Goal: Task Accomplishment & Management: Use online tool/utility

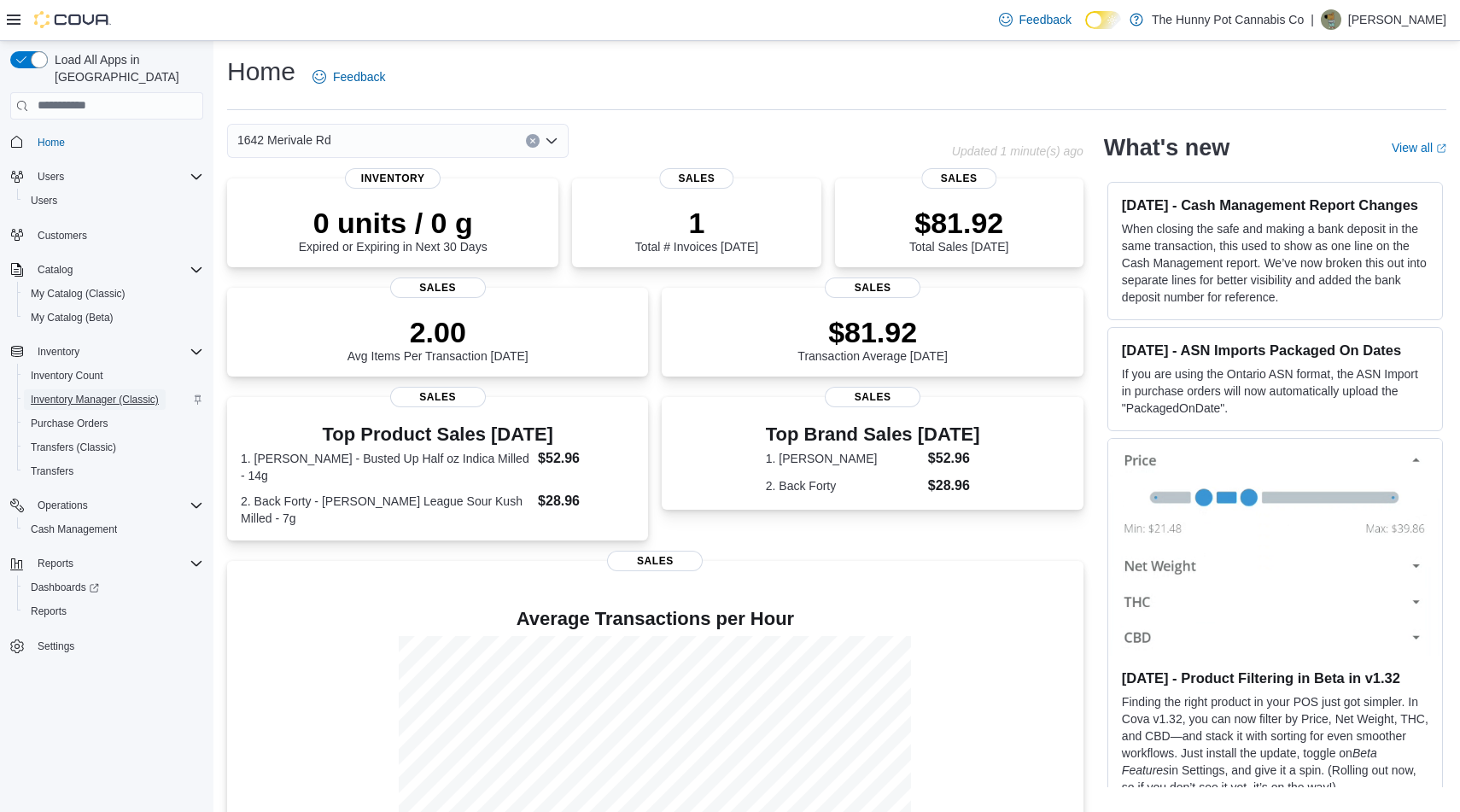
click at [138, 393] on span "Inventory Manager (Classic)" at bounding box center [95, 400] width 128 height 14
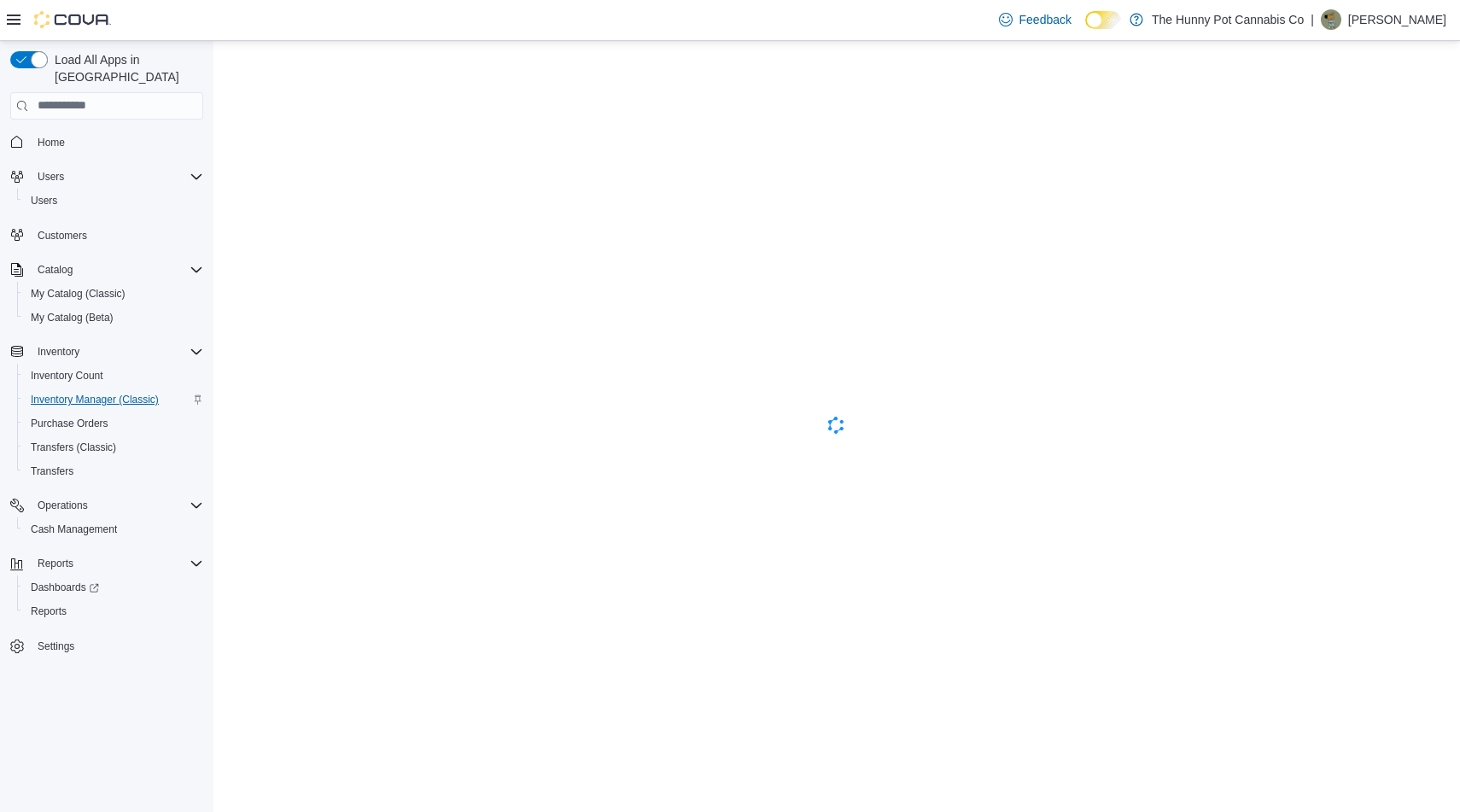
click at [98, 393] on span "Inventory Manager (Classic)" at bounding box center [95, 400] width 128 height 14
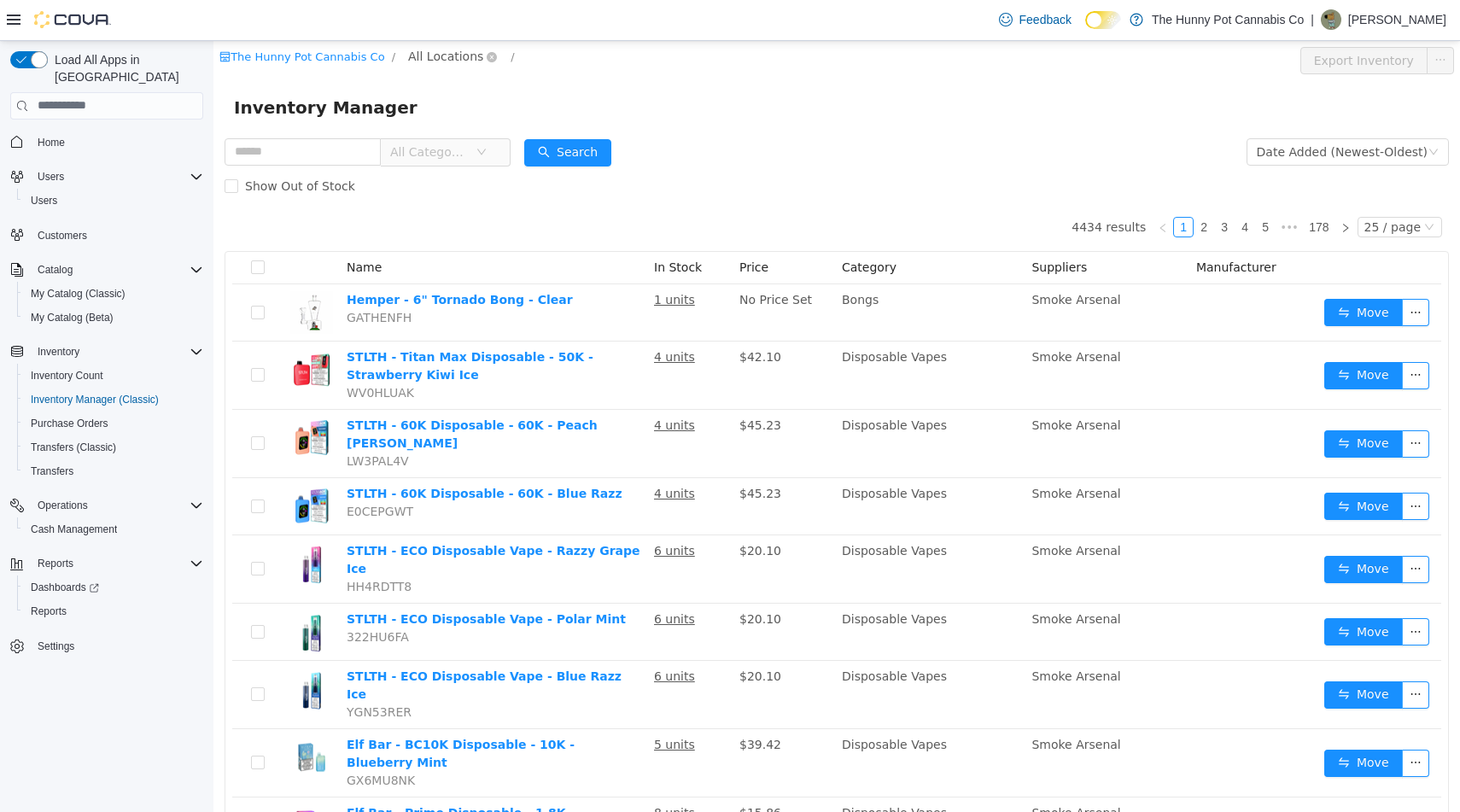
click at [447, 51] on span "All Locations" at bounding box center [446, 56] width 75 height 19
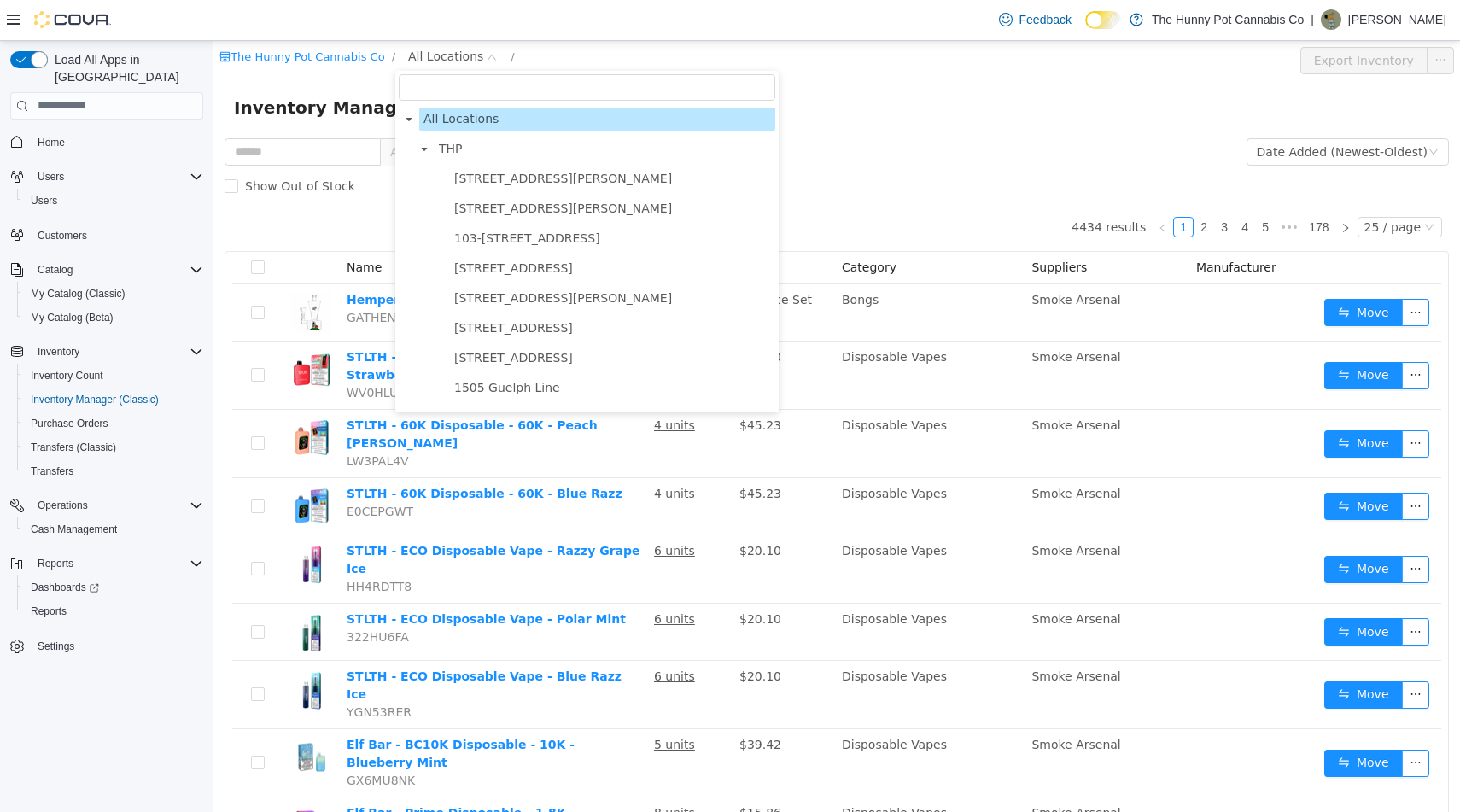
click at [454, 90] on input "filter select" at bounding box center [587, 86] width 377 height 27
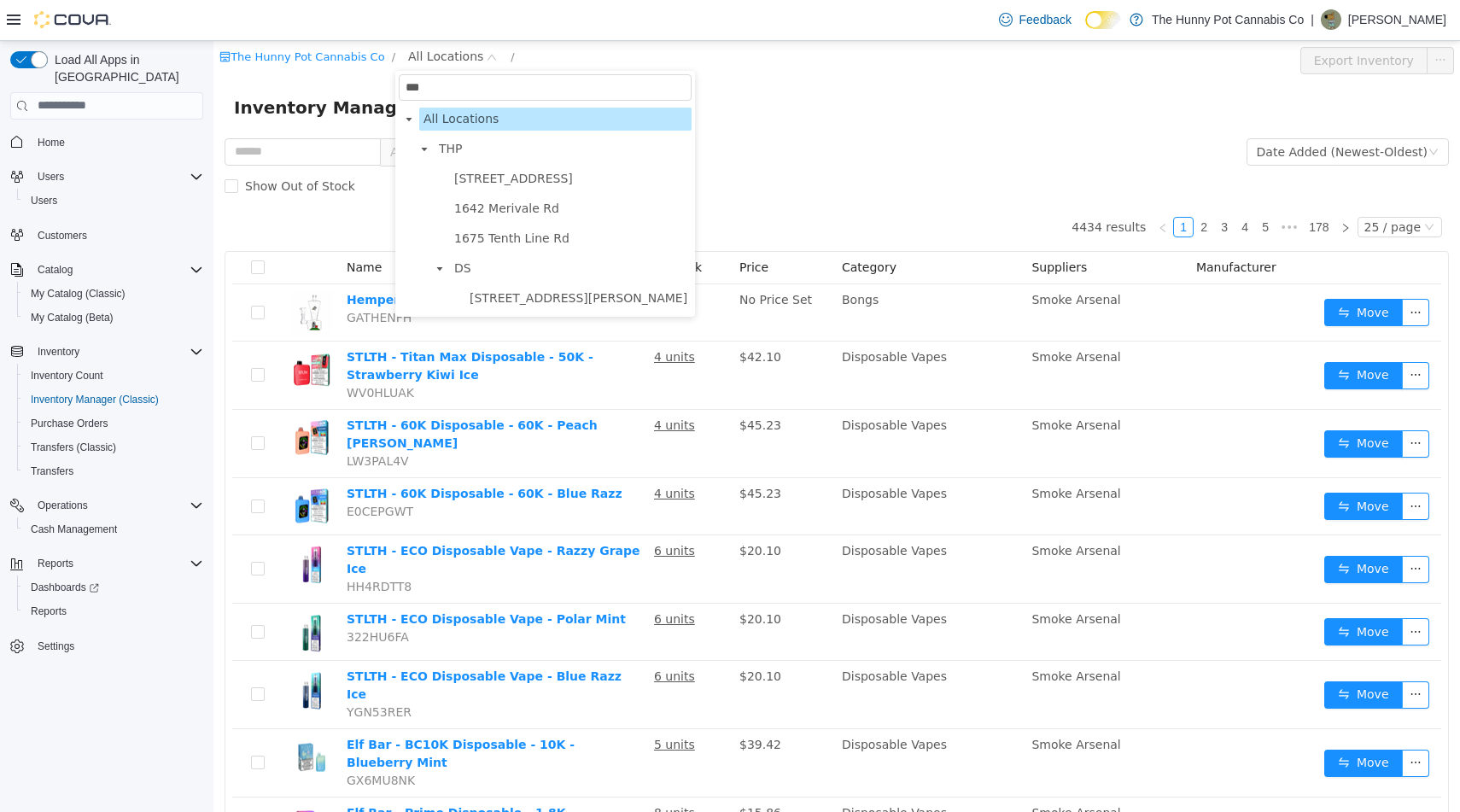
type input "****"
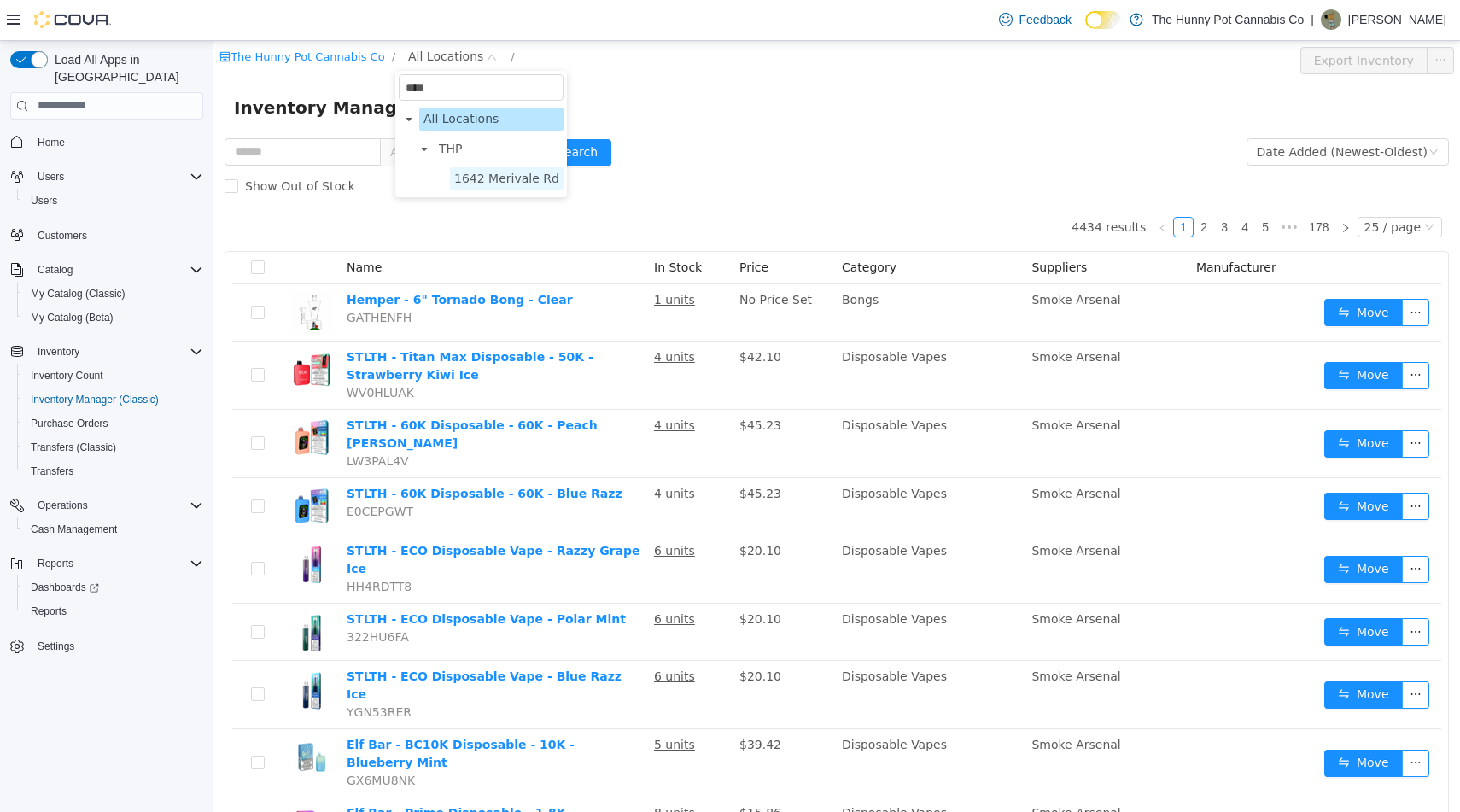
click at [480, 171] on span "1642 Merivale Rd" at bounding box center [507, 178] width 105 height 14
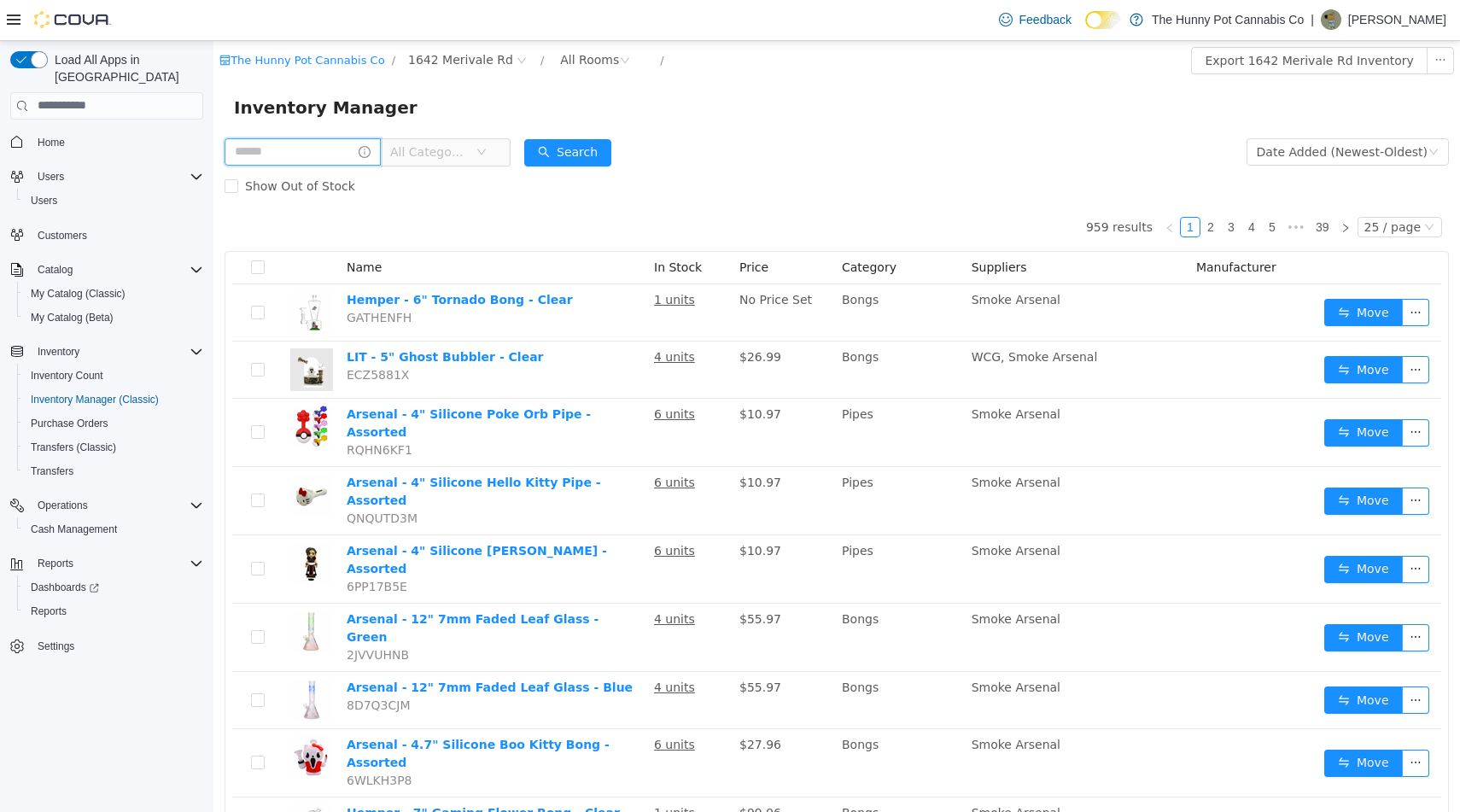
click at [314, 153] on input "text" at bounding box center [302, 151] width 157 height 27
type input "**********"
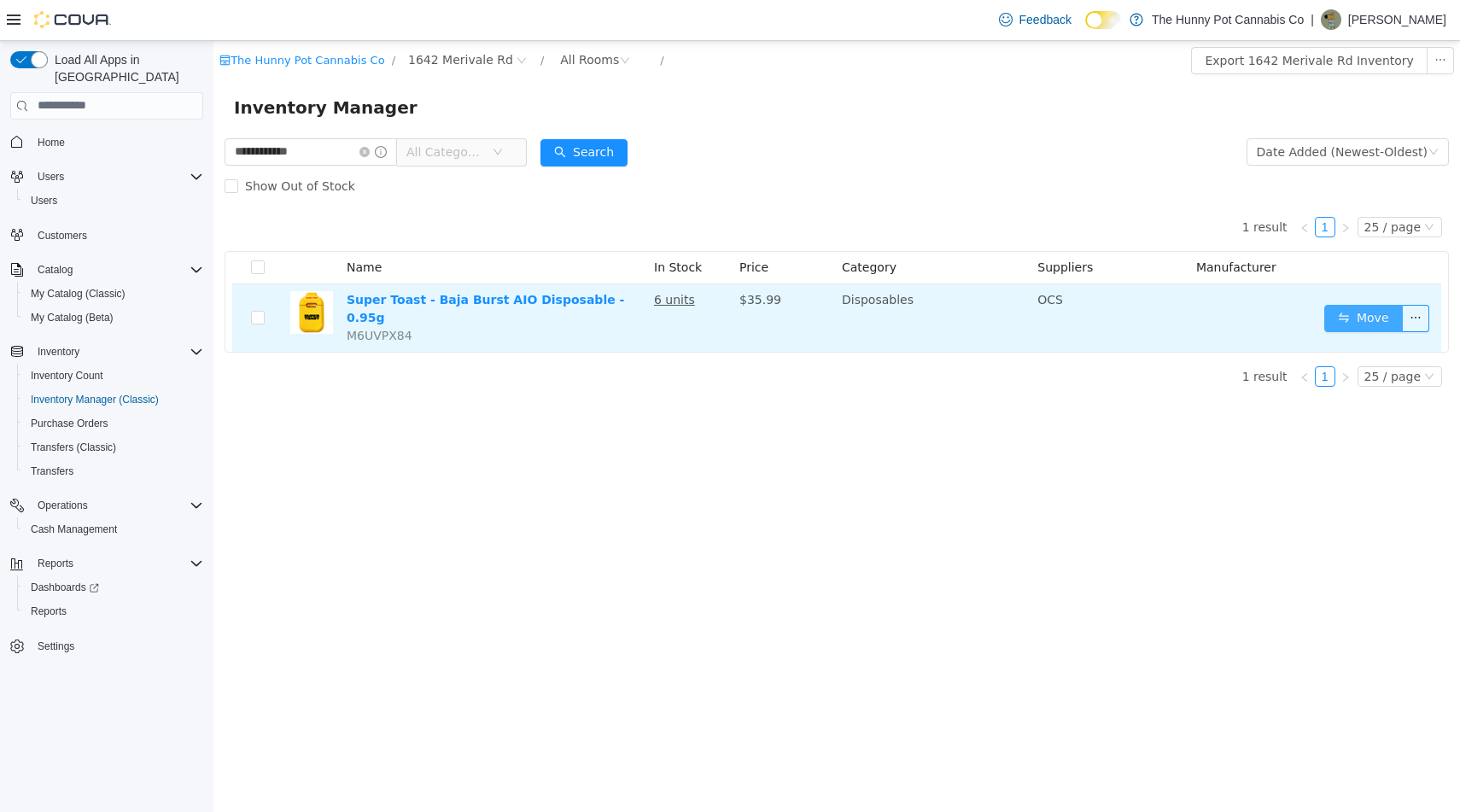
click at [1372, 315] on button "Move" at bounding box center [1363, 317] width 79 height 27
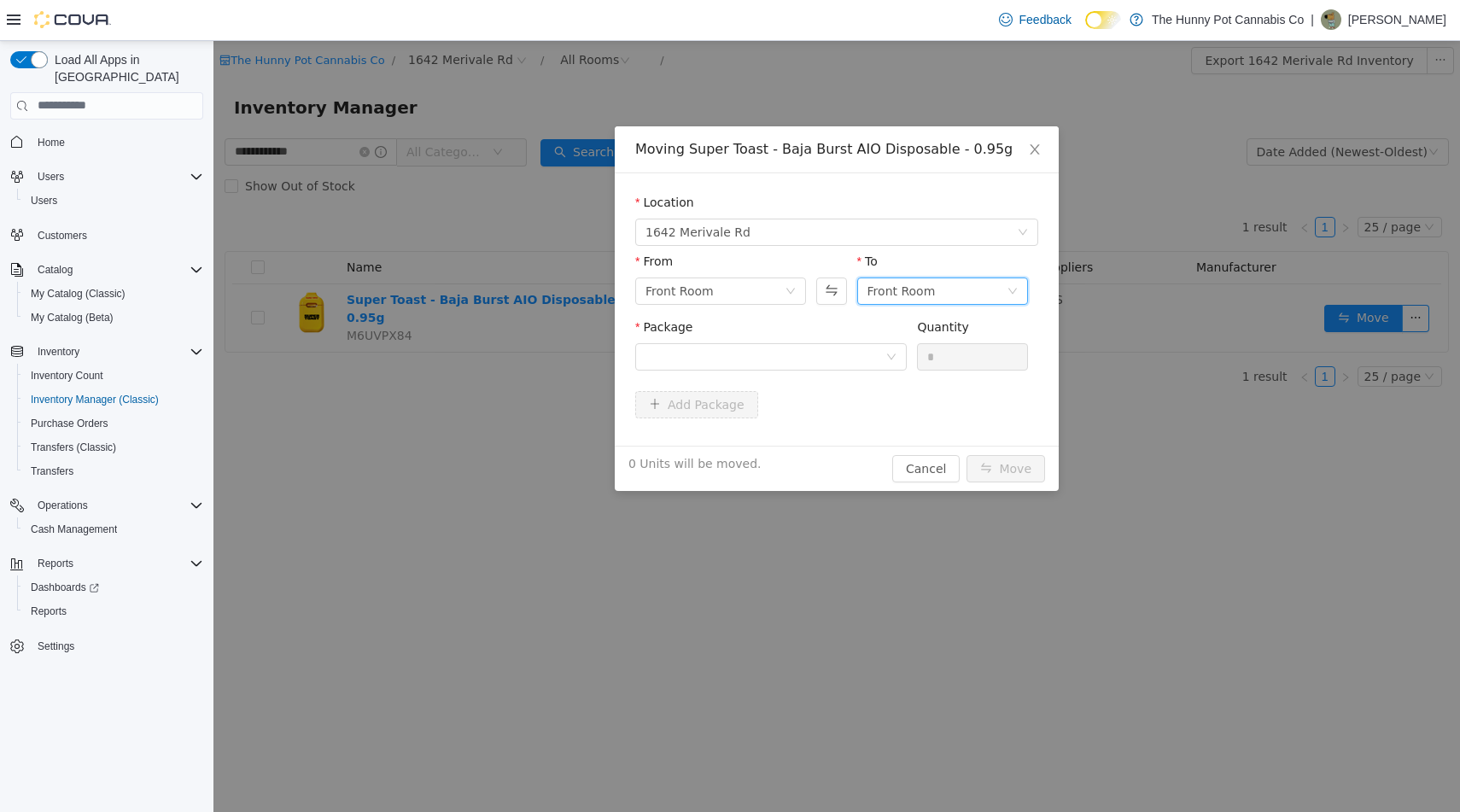
click at [906, 288] on div "Front Room" at bounding box center [902, 290] width 68 height 26
click at [911, 411] on li "Benched (Inactive)" at bounding box center [943, 406] width 171 height 27
click at [854, 356] on div at bounding box center [765, 356] width 240 height 26
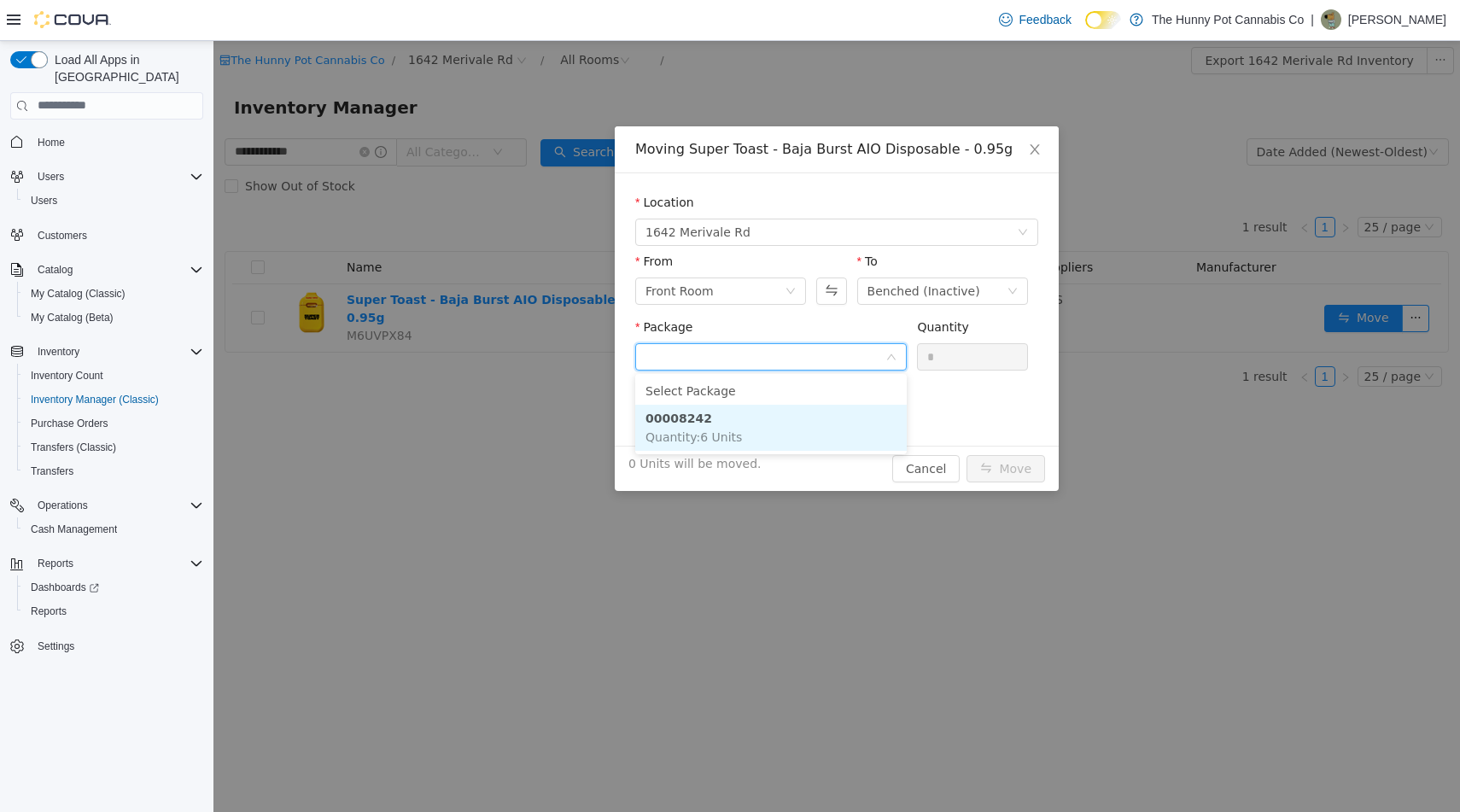
click at [802, 418] on li "00008242 Quantity : 6 Units" at bounding box center [770, 427] width 271 height 46
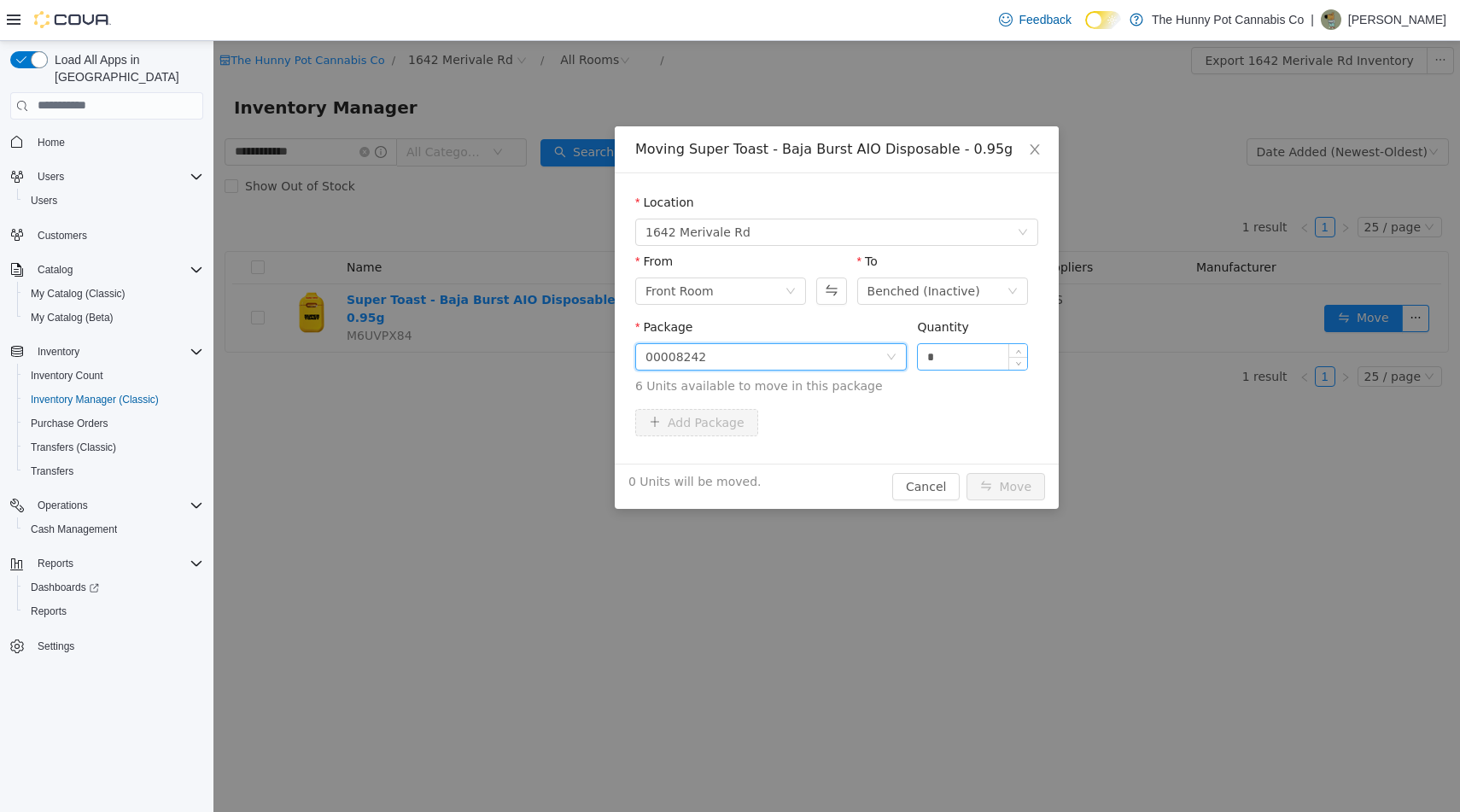
click at [955, 347] on input "*" at bounding box center [972, 356] width 110 height 26
type input "*"
click at [1013, 487] on button "Move" at bounding box center [1006, 486] width 79 height 27
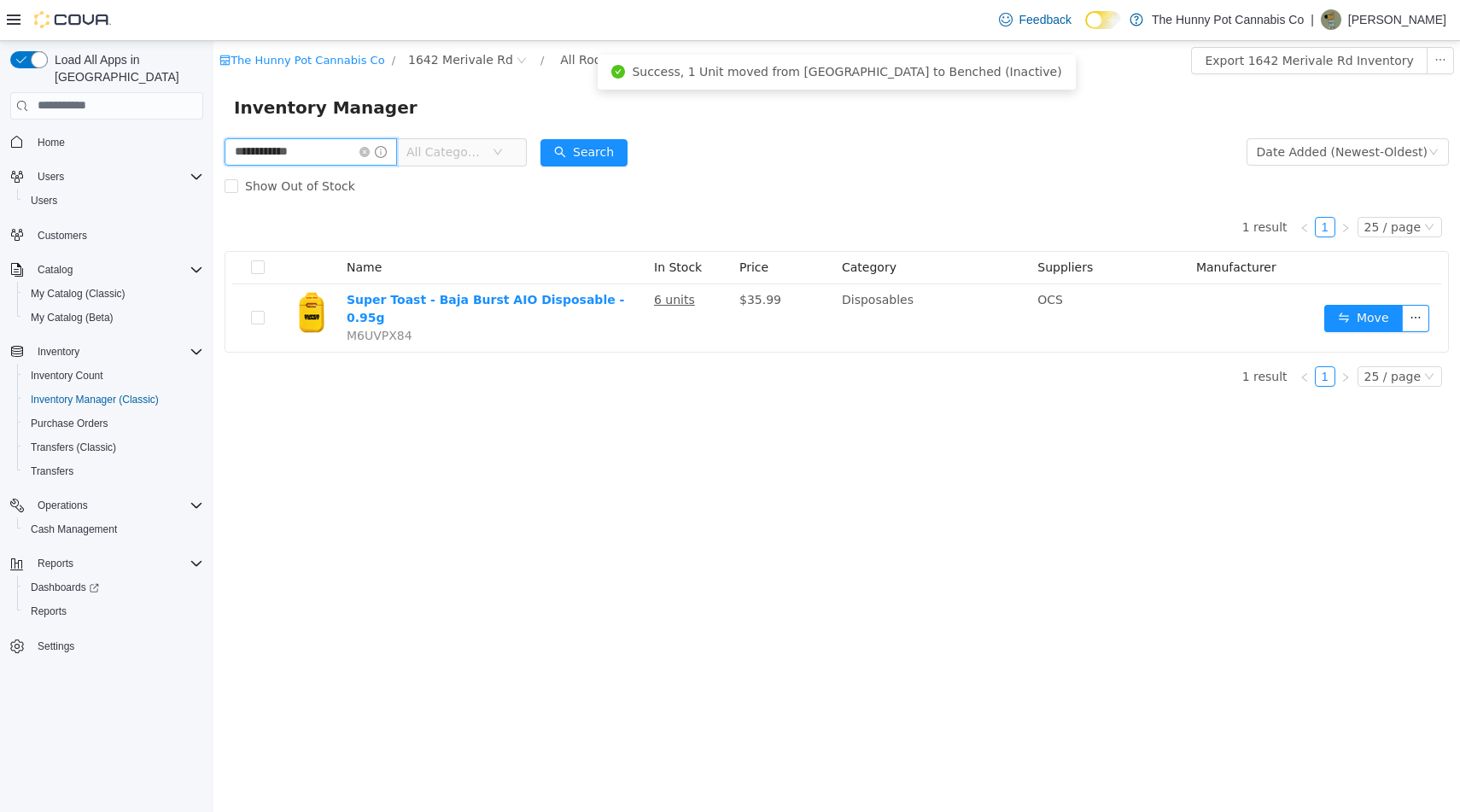
click at [296, 152] on input "**********" at bounding box center [311, 151] width 173 height 27
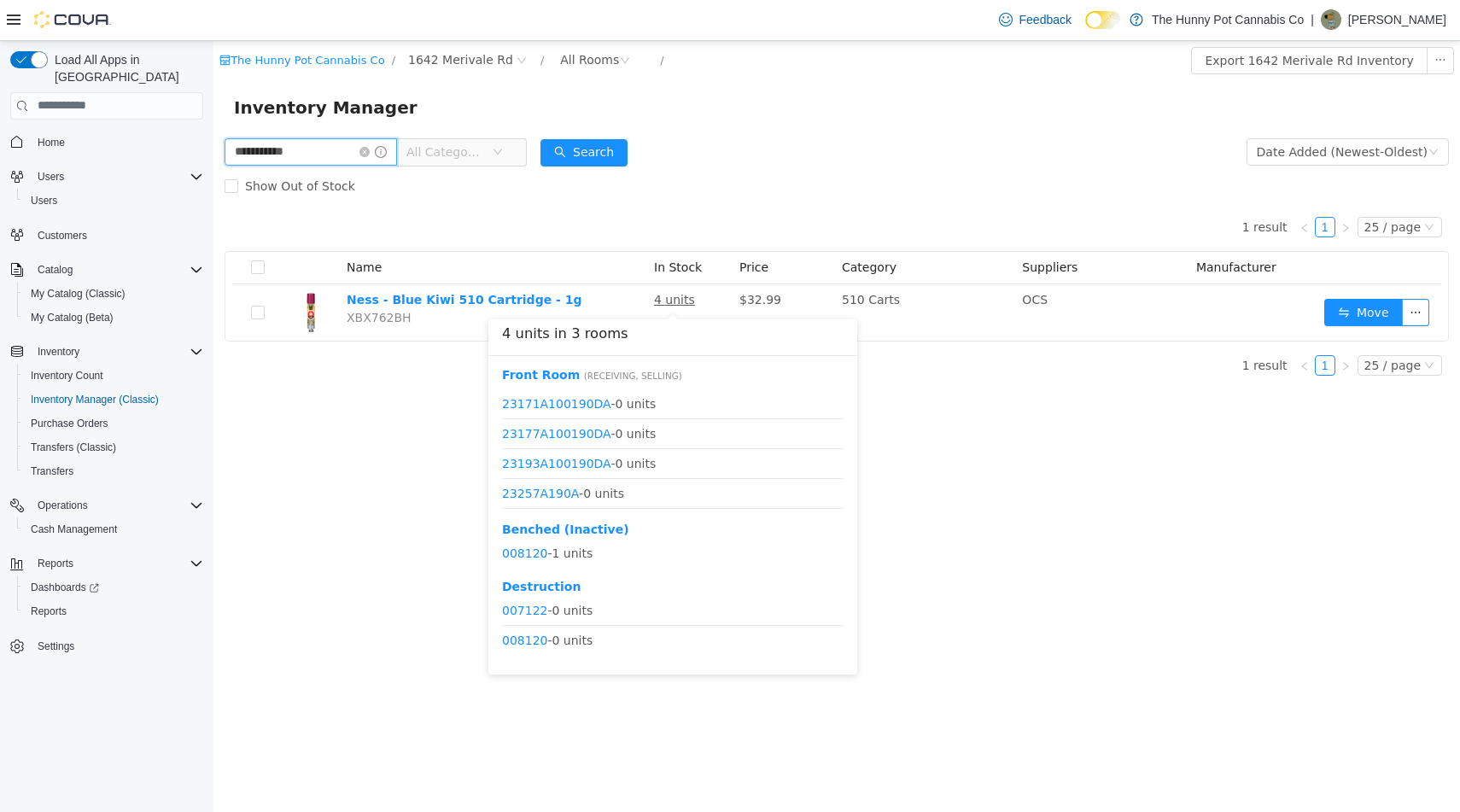
scroll to position [768, 0]
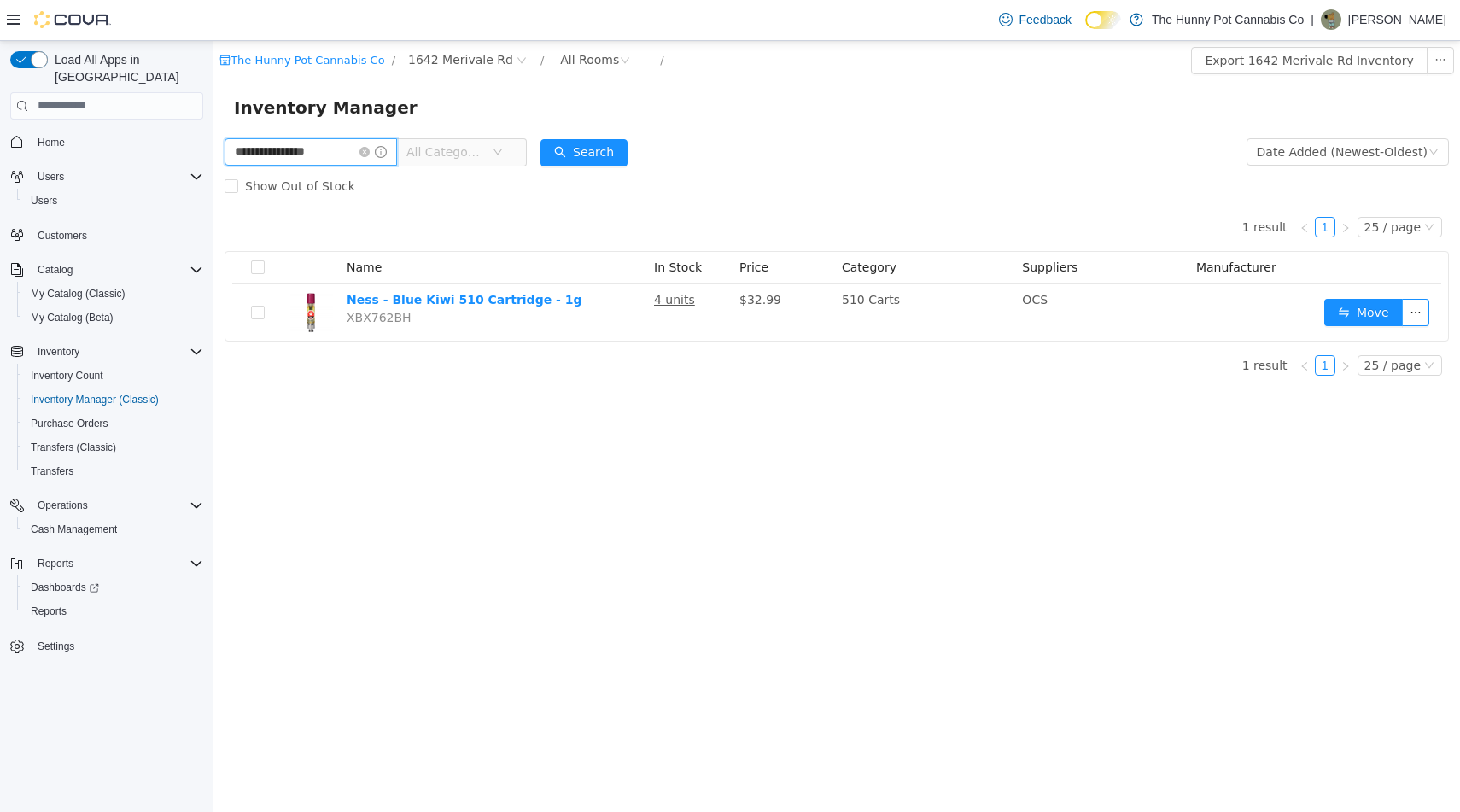
type input "**********"
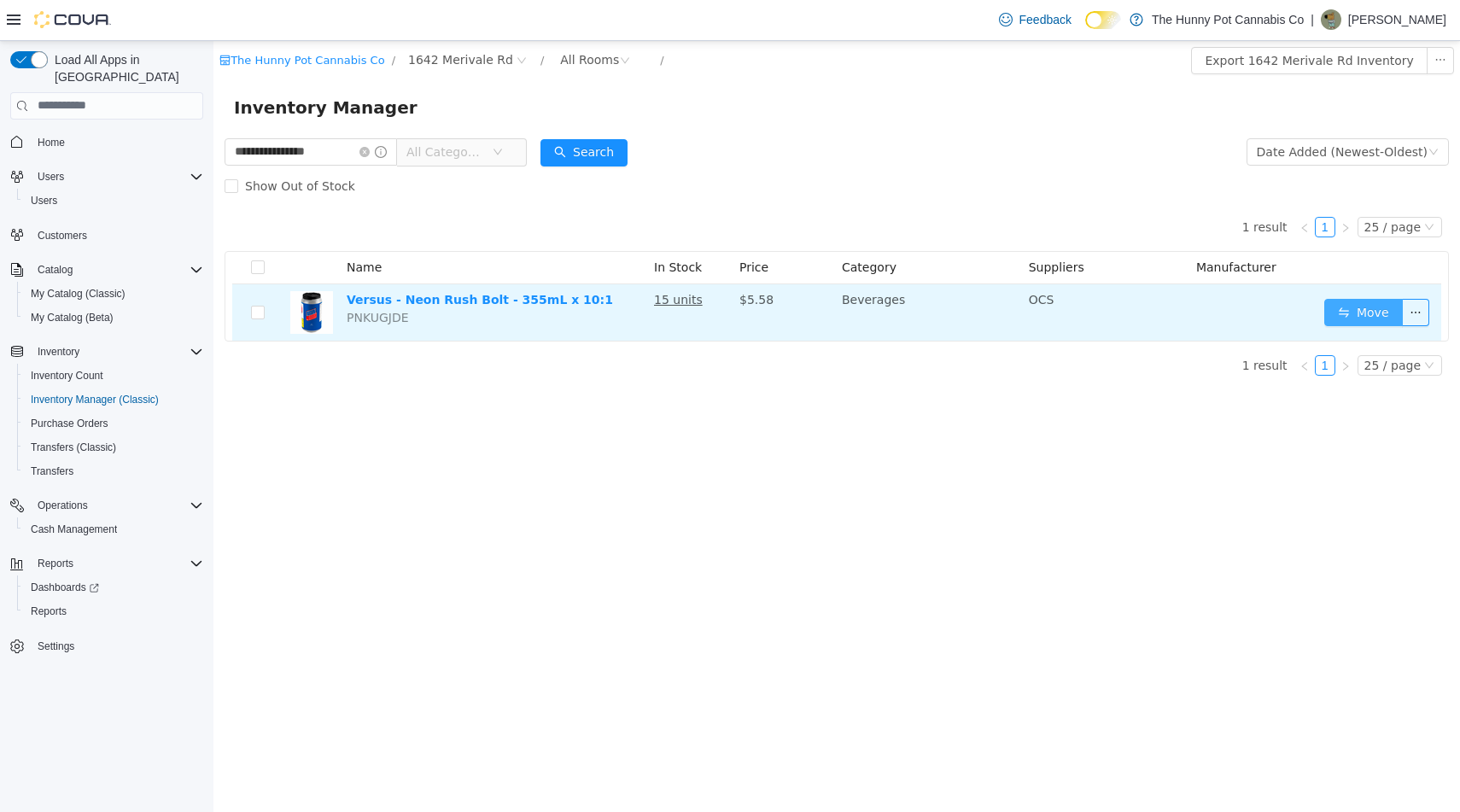
click at [1344, 310] on button "Move" at bounding box center [1363, 311] width 79 height 27
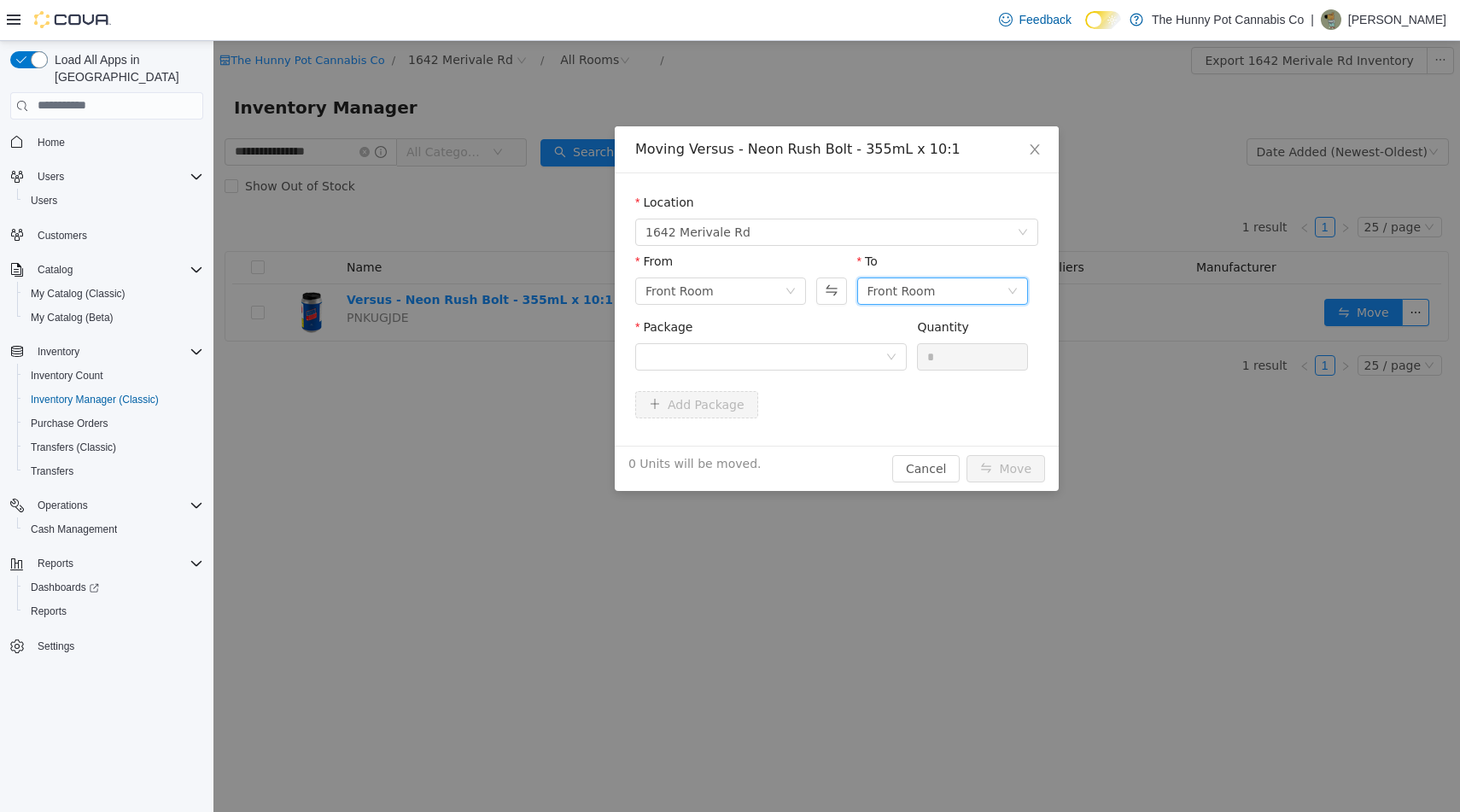
click at [884, 298] on div "Front Room" at bounding box center [902, 290] width 68 height 26
click at [913, 406] on li "Benched (Inactive)" at bounding box center [943, 406] width 171 height 27
click at [833, 359] on div at bounding box center [765, 356] width 240 height 26
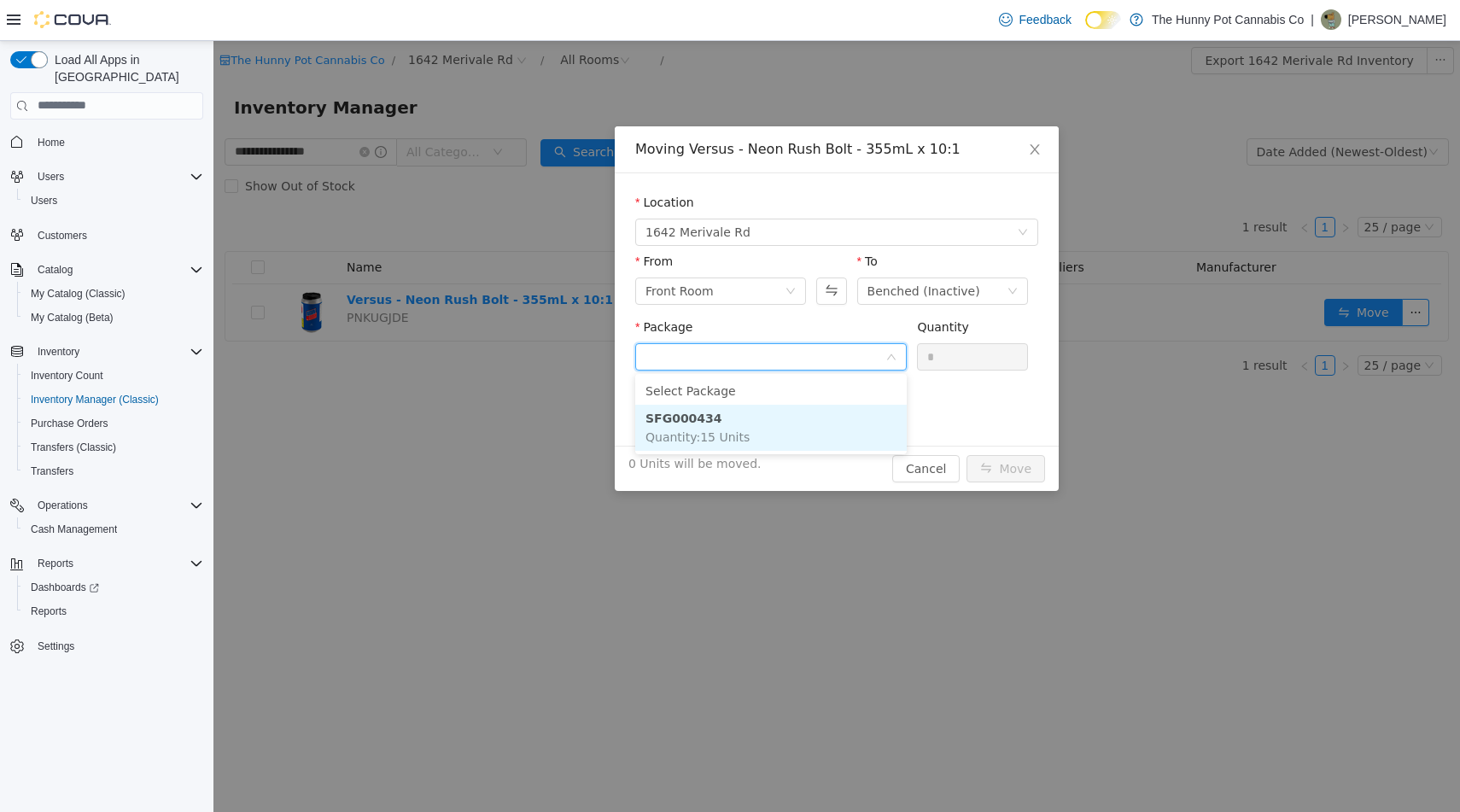
click at [804, 418] on li "SFG000434 Quantity : 15 Units" at bounding box center [770, 427] width 271 height 46
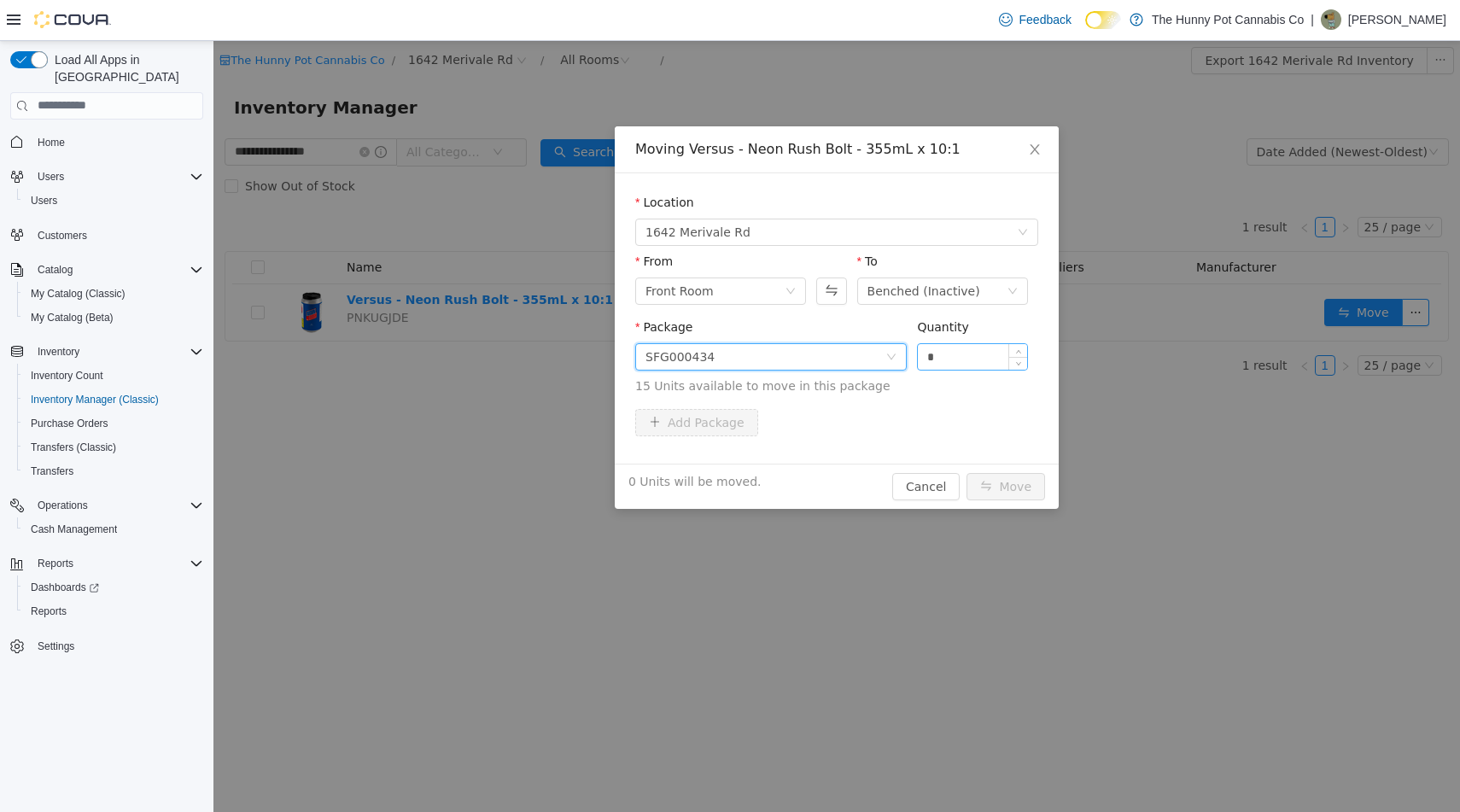
click at [958, 345] on input "*" at bounding box center [972, 356] width 110 height 26
click at [962, 353] on input "*" at bounding box center [972, 356] width 110 height 26
click at [1006, 486] on button "Move" at bounding box center [1006, 486] width 79 height 27
type input "*"
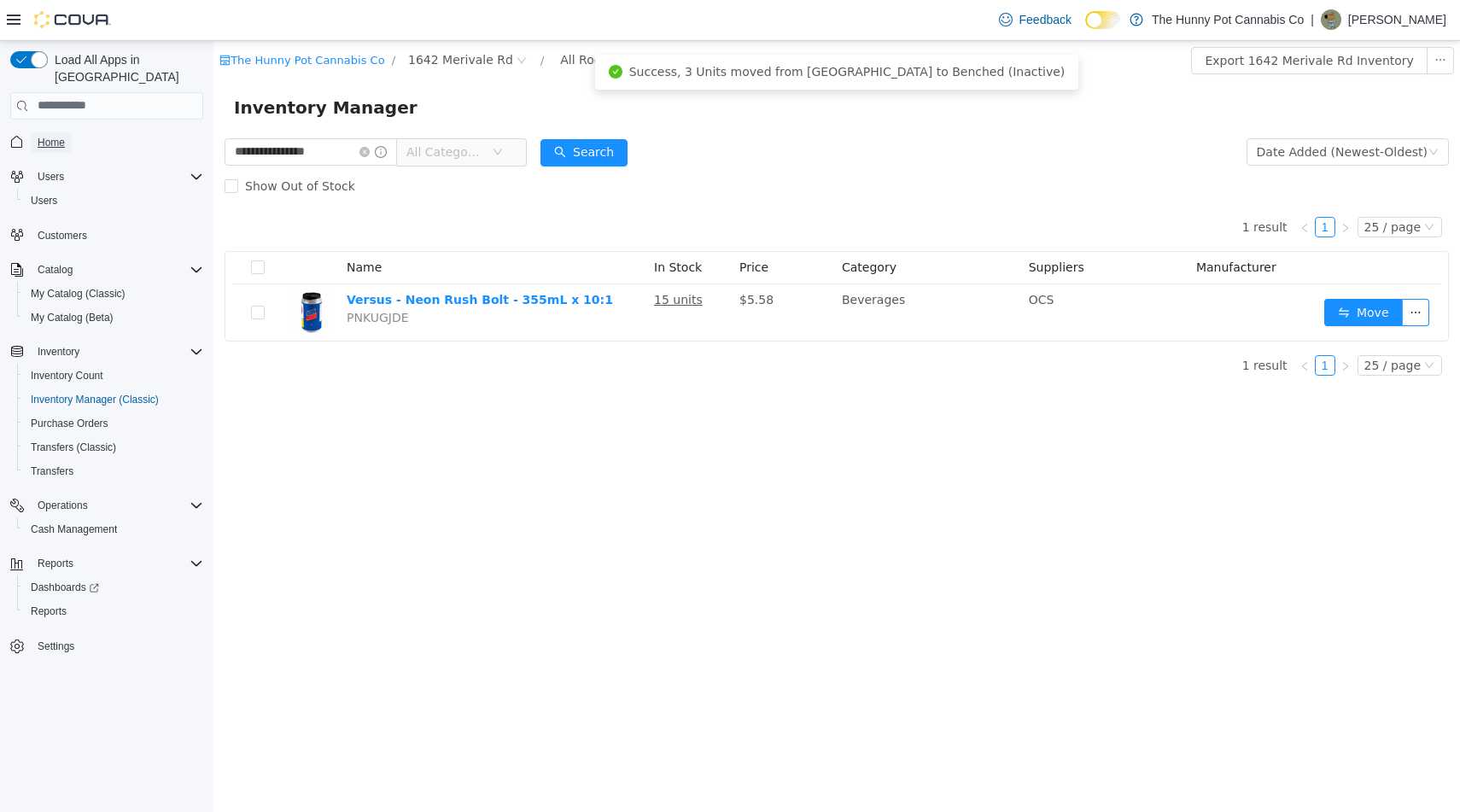
click at [58, 136] on span "Home" at bounding box center [51, 143] width 27 height 14
